Goal: Task Accomplishment & Management: Manage account settings

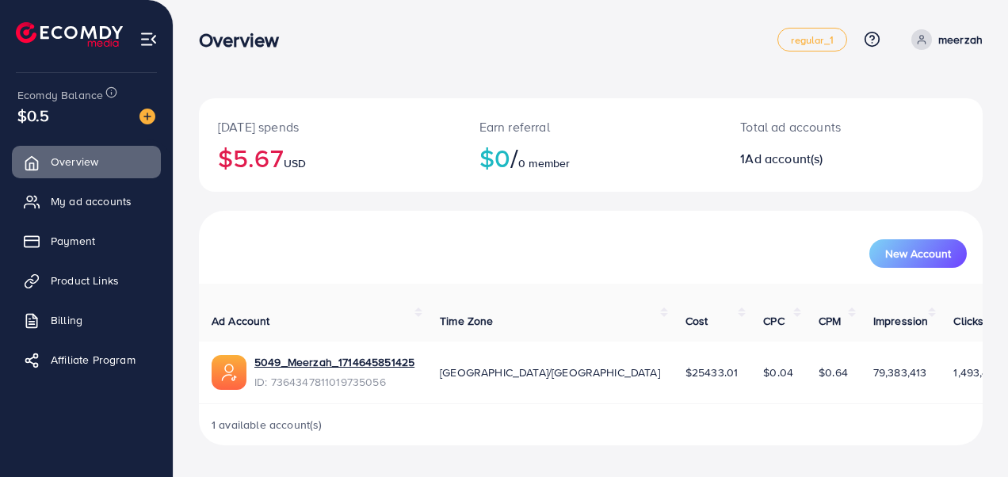
click at [86, 203] on span "My ad accounts" at bounding box center [91, 201] width 81 height 16
